Goal: Information Seeking & Learning: Check status

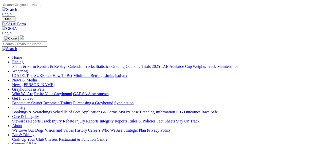
click at [192, 64] on link "2025 TAB Adelaide Cup" at bounding box center [172, 66] width 40 height 4
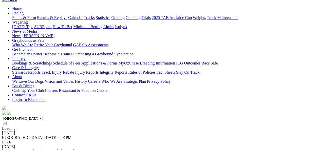
scroll to position [49, 0]
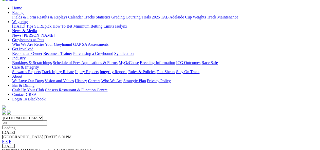
click at [11, 140] on link "F" at bounding box center [10, 142] width 2 height 4
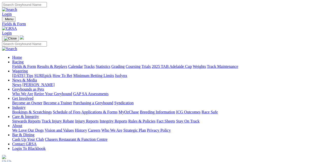
drag, startPoint x: 218, startPoint y: 128, endPoint x: 220, endPoint y: 125, distance: 3.7
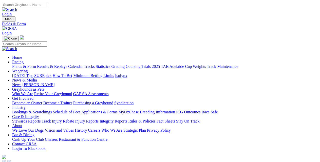
click at [65, 64] on link "Results & Replays" at bounding box center [52, 66] width 30 height 4
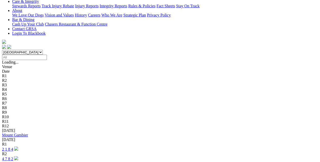
scroll to position [117, 0]
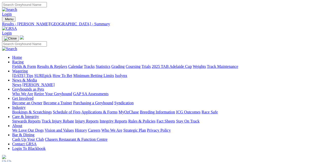
click at [312, 2] on div "Login" at bounding box center [160, 9] width 316 height 14
drag, startPoint x: 312, startPoint y: 2, endPoint x: 310, endPoint y: -1, distance: 3.0
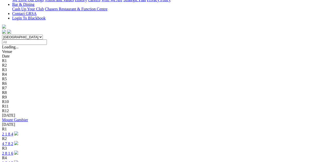
scroll to position [132, 0]
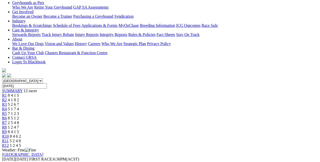
scroll to position [80, 0]
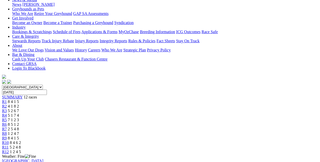
drag, startPoint x: 316, startPoint y: 17, endPoint x: 315, endPoint y: 6, distance: 11.2
copy div "Weather: Fine"
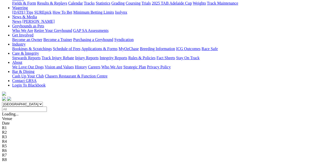
scroll to position [65, 0]
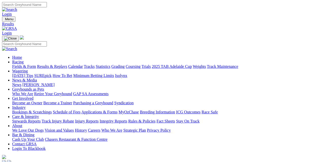
click at [316, 3] on div "Login" at bounding box center [160, 9] width 316 height 14
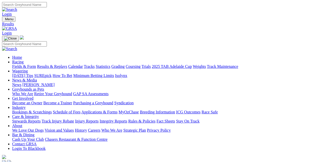
click at [310, 6] on div "Login" at bounding box center [160, 9] width 316 height 14
drag, startPoint x: 29, startPoint y: 151, endPoint x: 36, endPoint y: 141, distance: 11.9
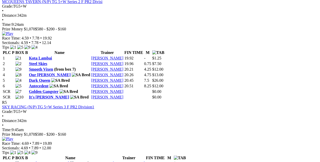
scroll to position [577, 0]
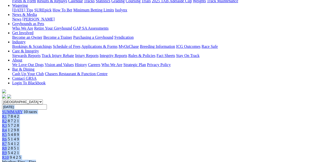
drag, startPoint x: 304, startPoint y: 20, endPoint x: 299, endPoint y: -2, distance: 21.9
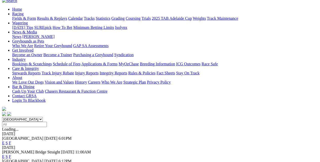
scroll to position [49, 0]
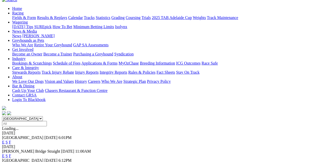
click at [11, 162] on link "F" at bounding box center [10, 165] width 2 height 4
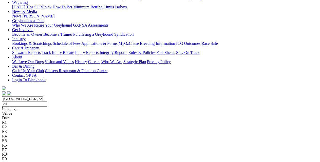
scroll to position [75, 0]
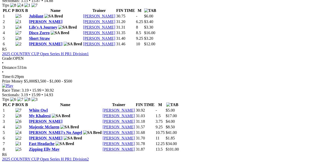
scroll to position [526, 0]
